Goal: Find specific page/section: Find specific page/section

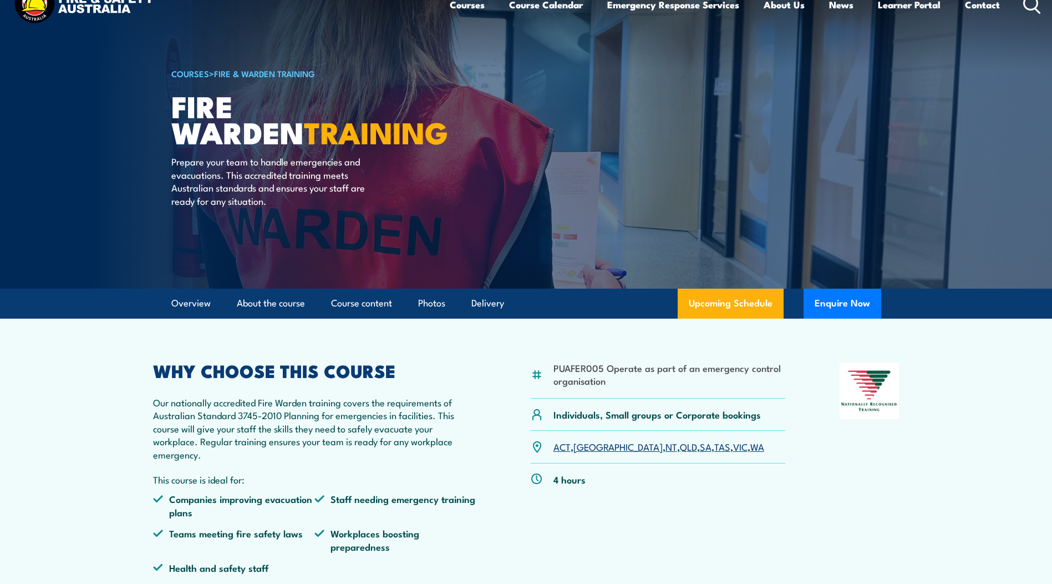
scroll to position [55, 0]
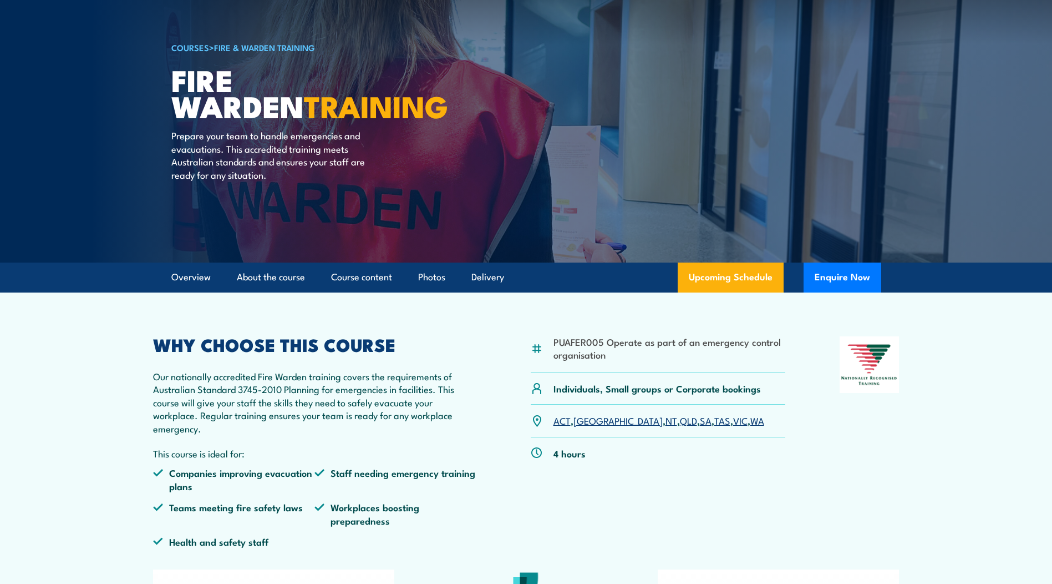
click at [666, 421] on link "NT" at bounding box center [672, 419] width 12 height 13
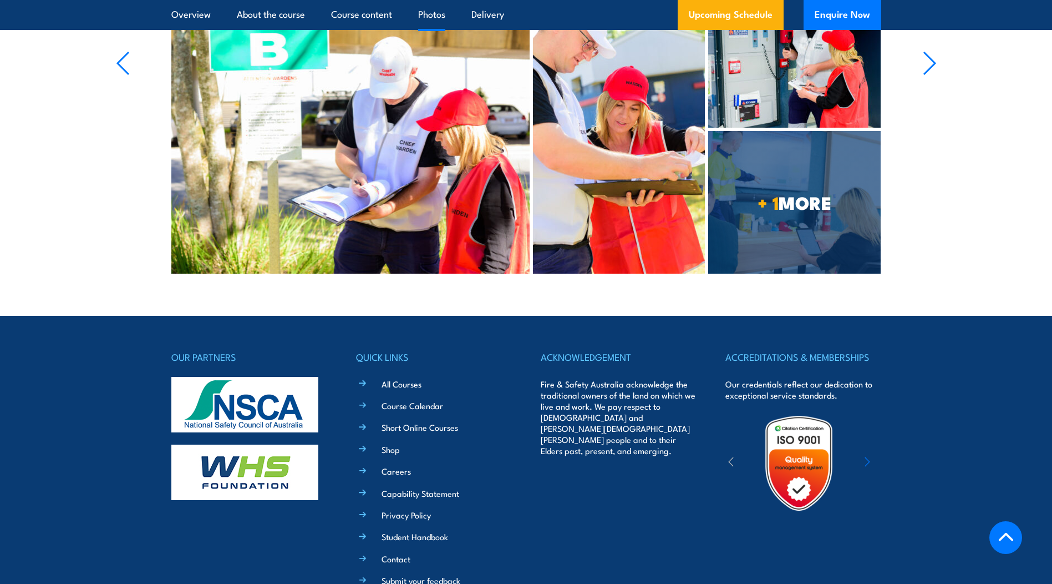
scroll to position [3007, 0]
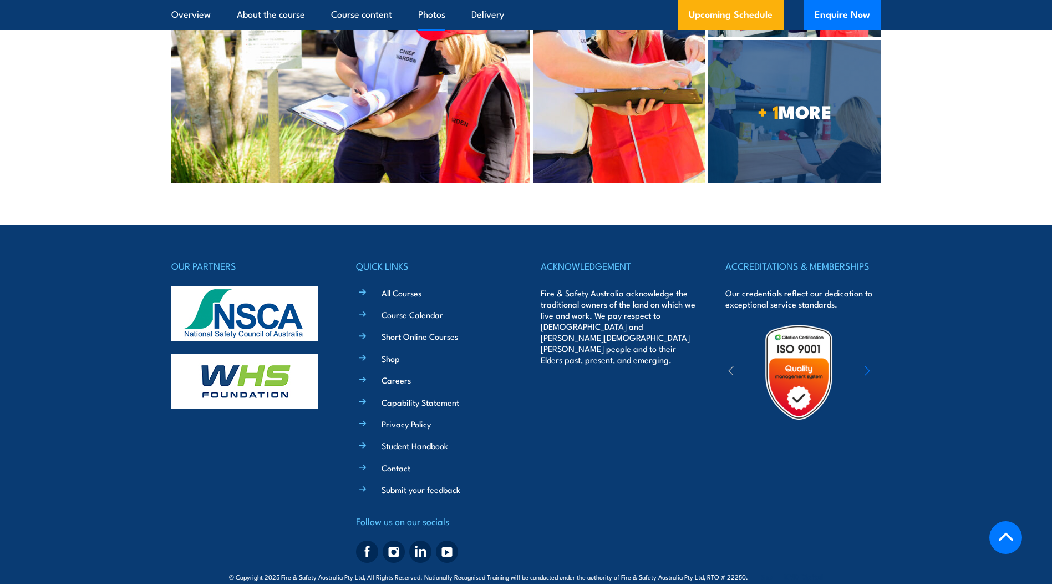
click at [742, 450] on div "ACCREDITATIONS & MEMBERSHIPS Our credentials reflect our dedication to exceptio…" at bounding box center [803, 412] width 155 height 309
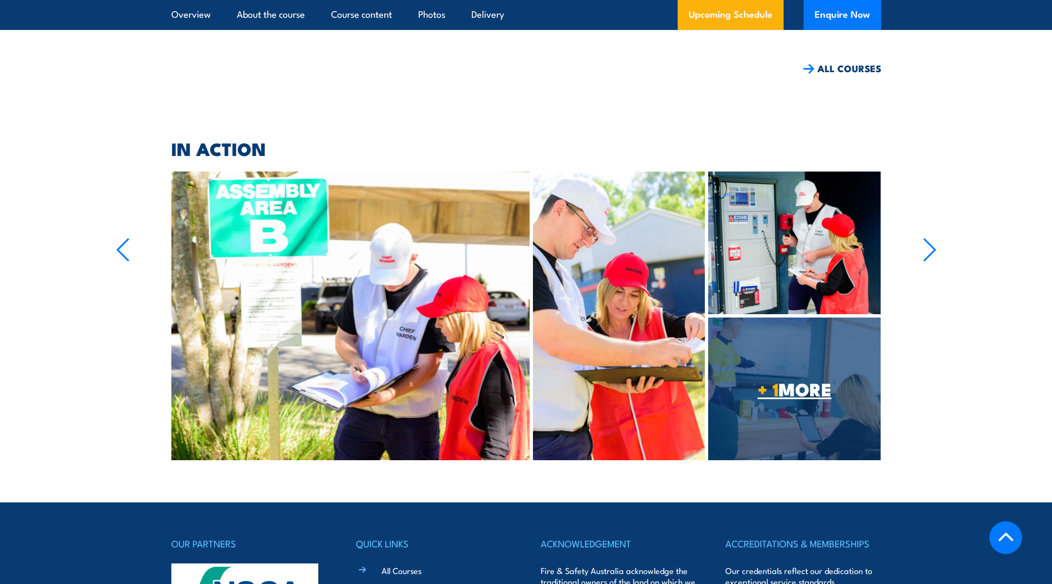
scroll to position [2342, 0]
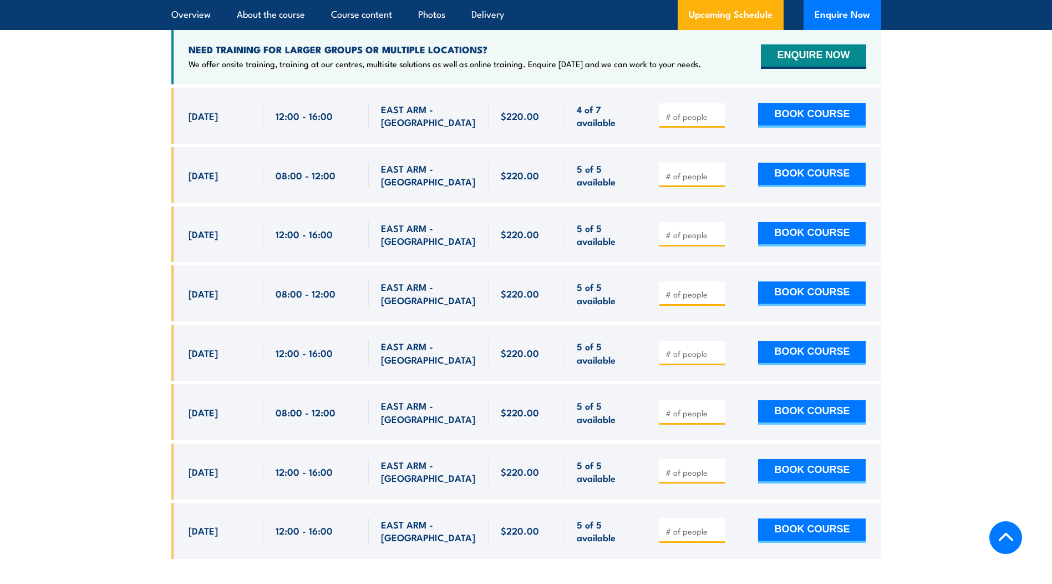
scroll to position [2009, 0]
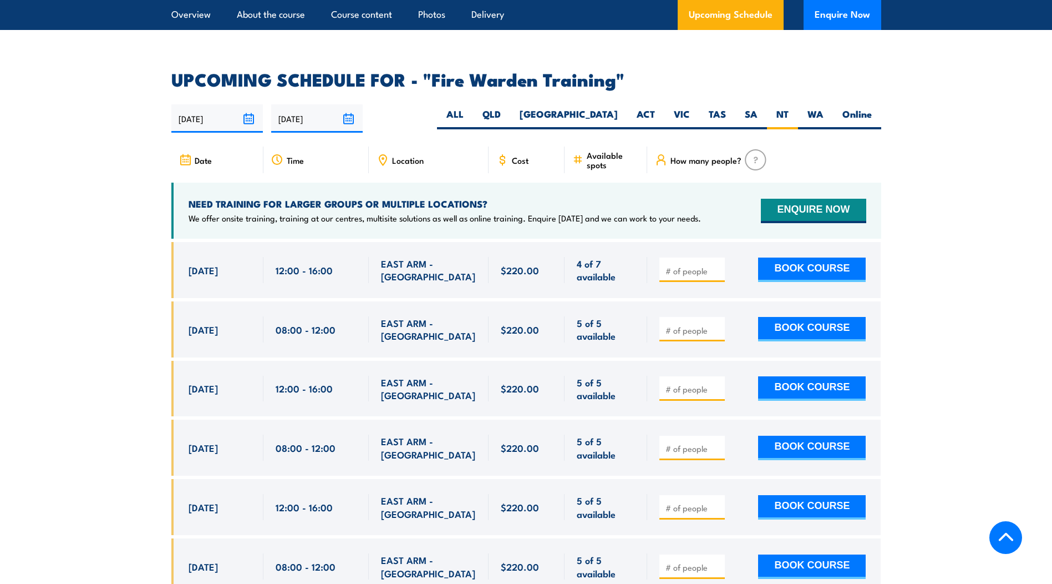
click at [432, 258] on span "EAST ARM - [GEOGRAPHIC_DATA]" at bounding box center [428, 270] width 95 height 26
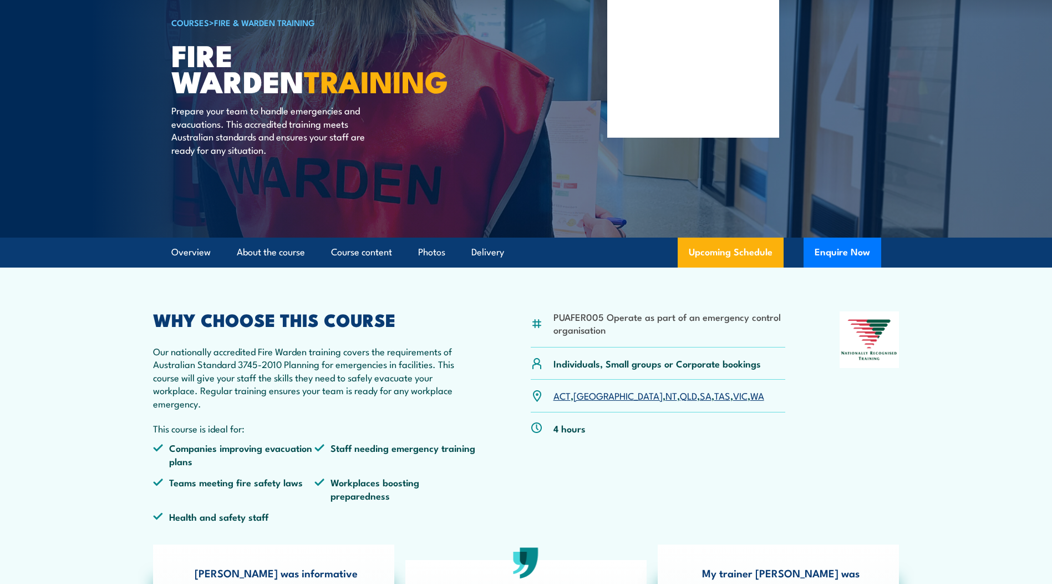
scroll to position [0, 0]
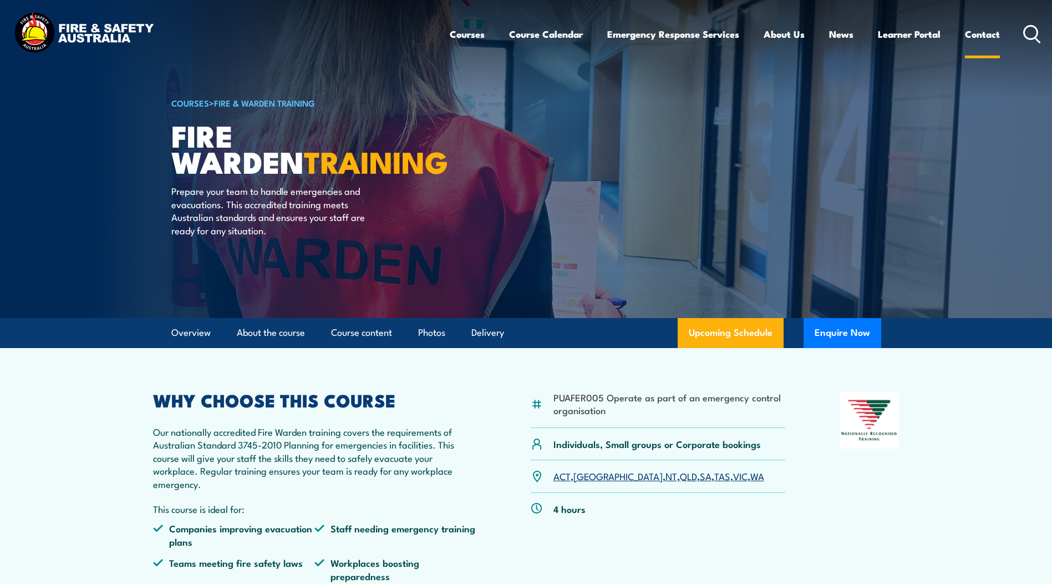
click at [982, 29] on link "Contact" at bounding box center [982, 33] width 35 height 29
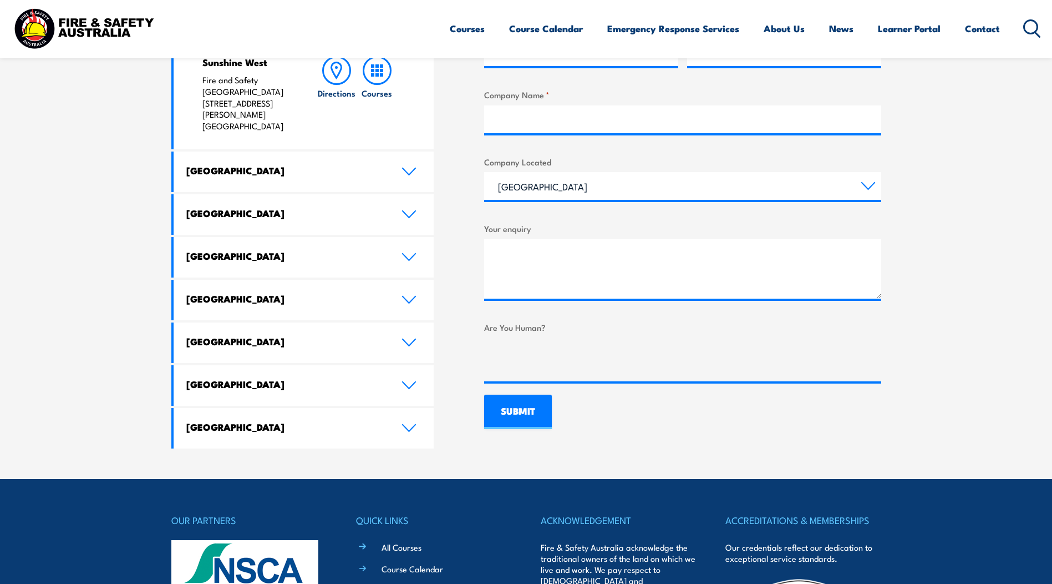
click at [232, 378] on h4 "Northern Territory" at bounding box center [285, 384] width 199 height 12
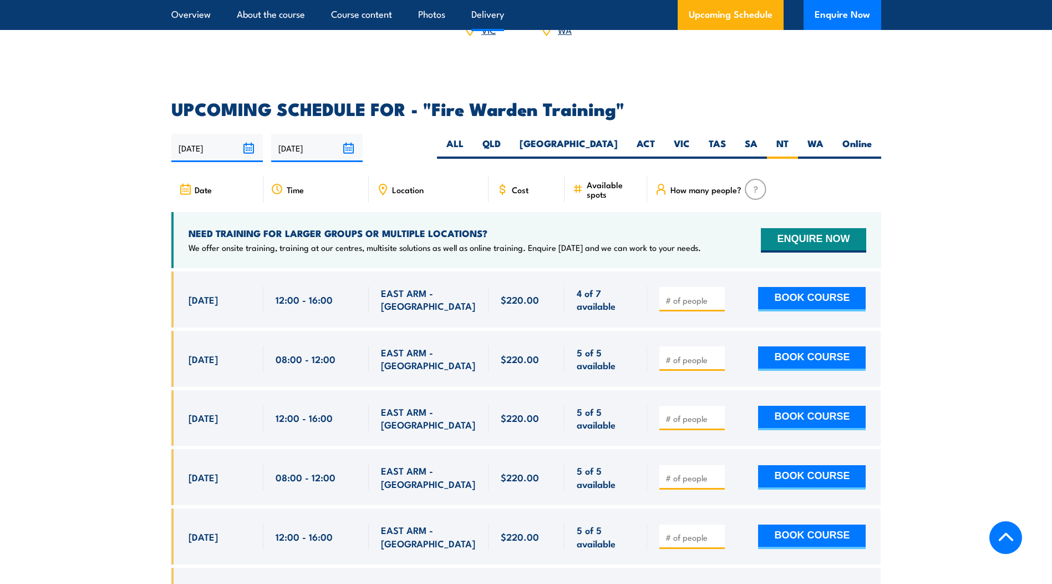
scroll to position [2053, 0]
